Goal: Navigation & Orientation: Find specific page/section

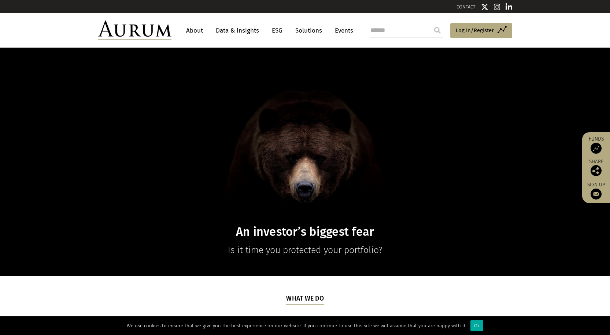
click at [305, 29] on link "Solutions" at bounding box center [309, 31] width 34 height 14
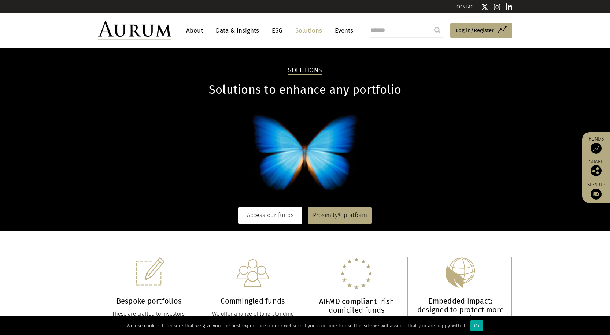
click at [272, 214] on link "Access our funds" at bounding box center [270, 215] width 64 height 17
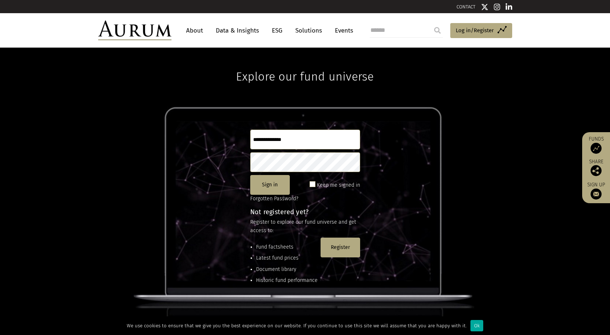
click at [195, 32] on link "About" at bounding box center [195, 31] width 24 height 14
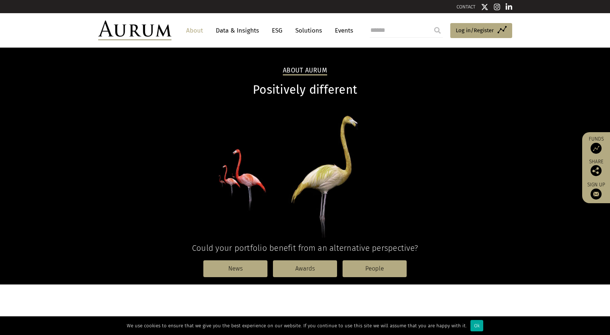
click at [597, 146] on img at bounding box center [596, 148] width 11 height 11
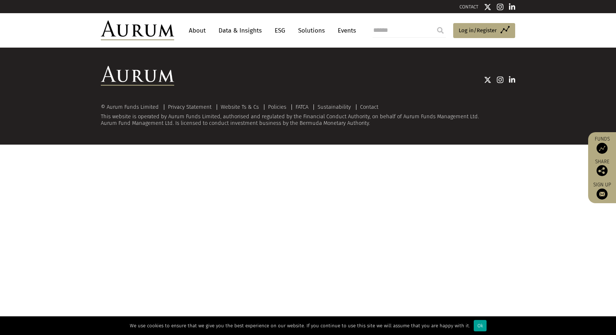
click at [474, 327] on div "Ok" at bounding box center [480, 325] width 13 height 11
